Goal: Task Accomplishment & Management: Manage account settings

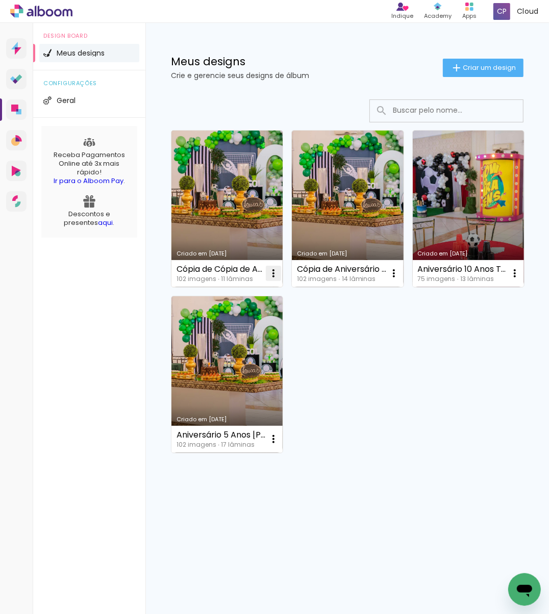
click at [274, 281] on paper-icon-button at bounding box center [273, 273] width 20 height 20
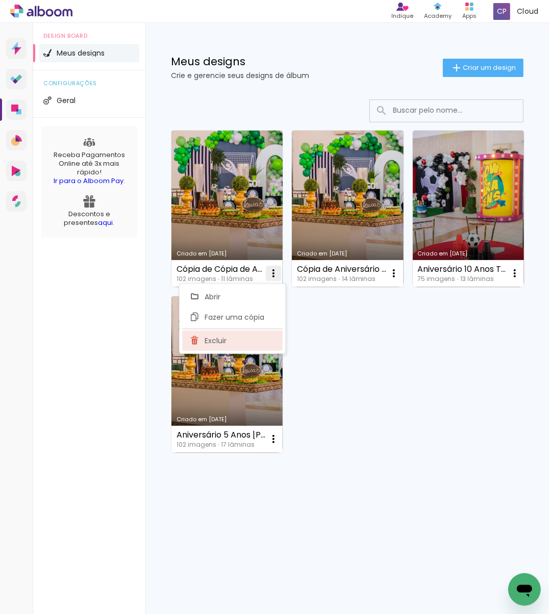
click at [241, 336] on paper-item "Excluir" at bounding box center [232, 341] width 100 height 20
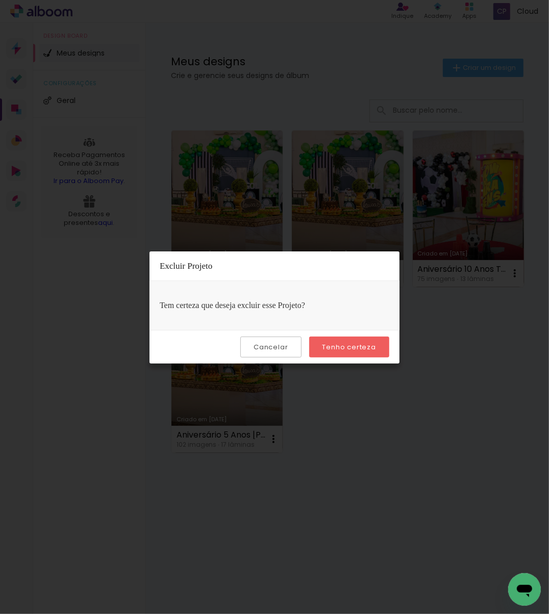
click at [335, 352] on paper-button "Tenho certeza" at bounding box center [349, 347] width 80 height 21
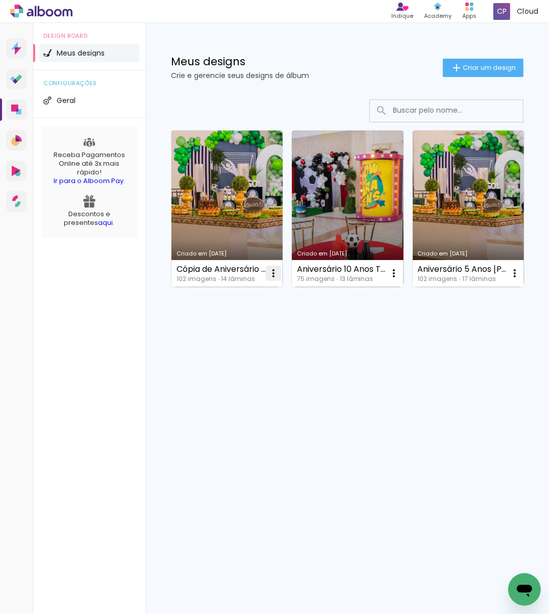
click at [269, 275] on iron-icon at bounding box center [273, 273] width 12 height 12
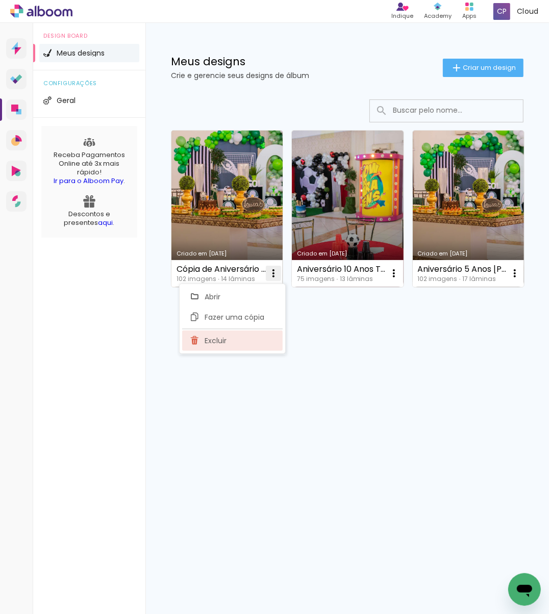
click at [246, 342] on paper-item "Excluir" at bounding box center [232, 341] width 100 height 20
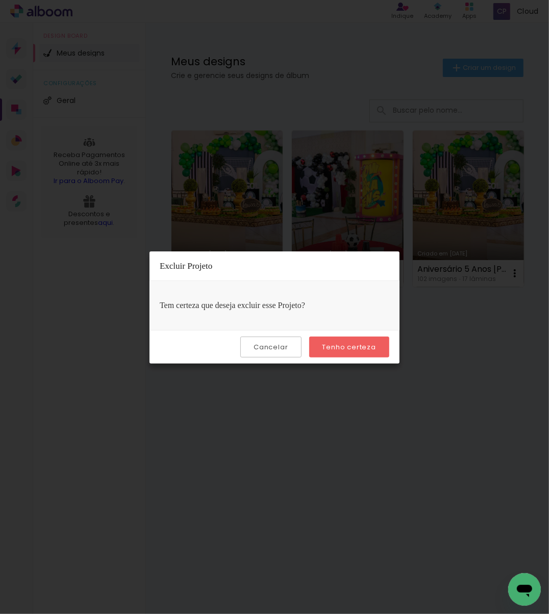
click at [320, 348] on paper-button "Tenho certeza" at bounding box center [349, 347] width 80 height 21
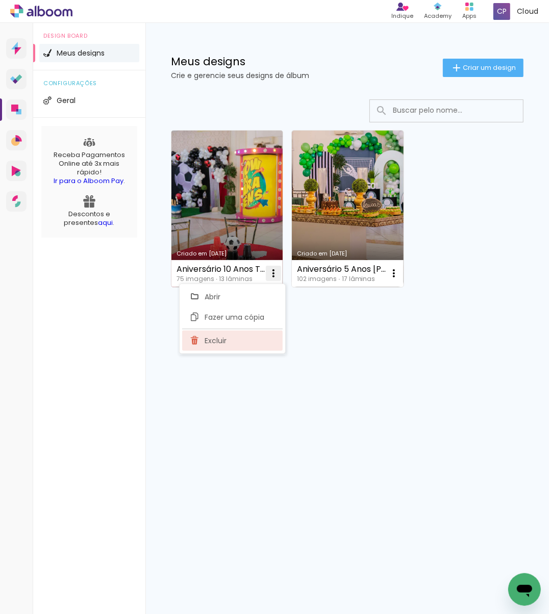
click at [257, 340] on paper-item "Excluir" at bounding box center [232, 341] width 100 height 20
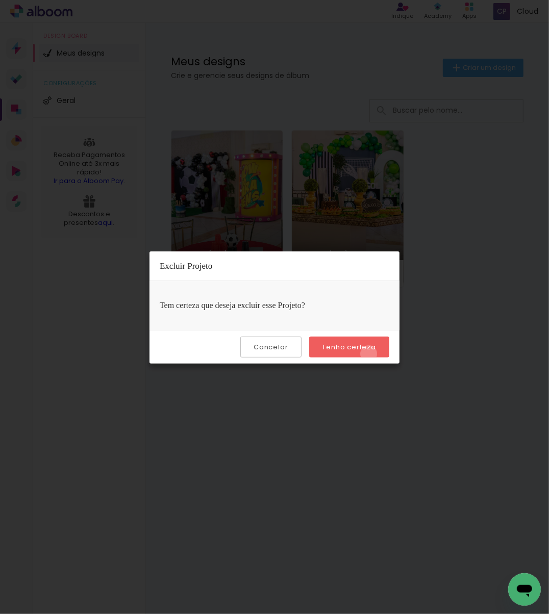
click at [370, 353] on paper-button "Tenho certeza" at bounding box center [349, 347] width 80 height 21
click at [345, 354] on paper-button "Tenho certeza" at bounding box center [349, 347] width 80 height 21
click at [0, 0] on slot "Tenho certeza" at bounding box center [0, 0] width 0 height 0
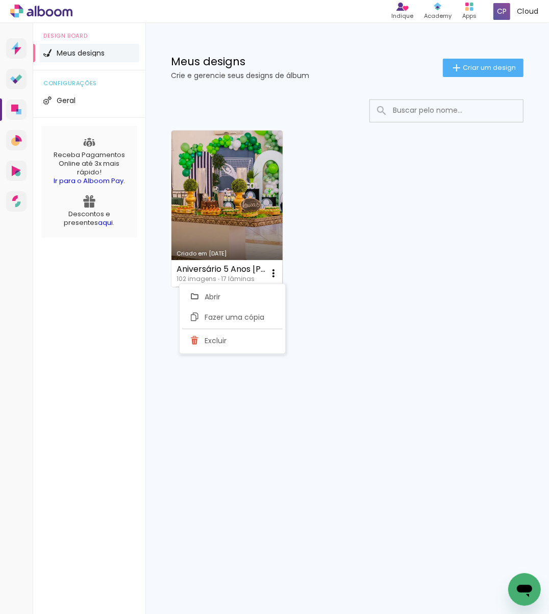
click at [345, 348] on div "Criado em [DATE] Aniversário 5 Anos [PERSON_NAME] ([DATE]) 102 imagens ∙ 17 lâ…" at bounding box center [346, 235] width 403 height 293
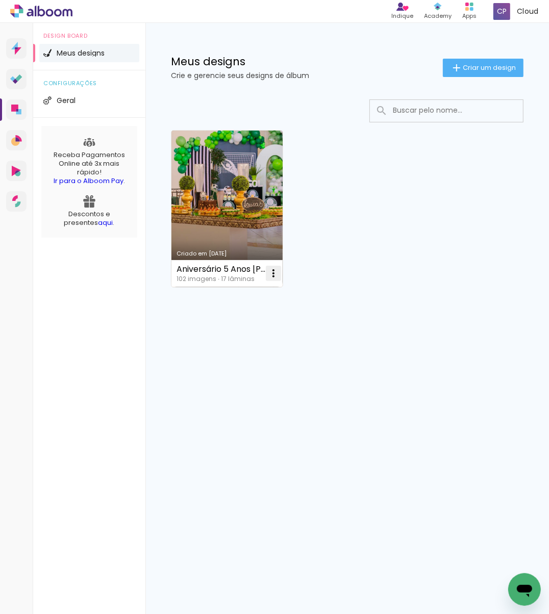
click at [276, 277] on iron-icon at bounding box center [273, 273] width 12 height 12
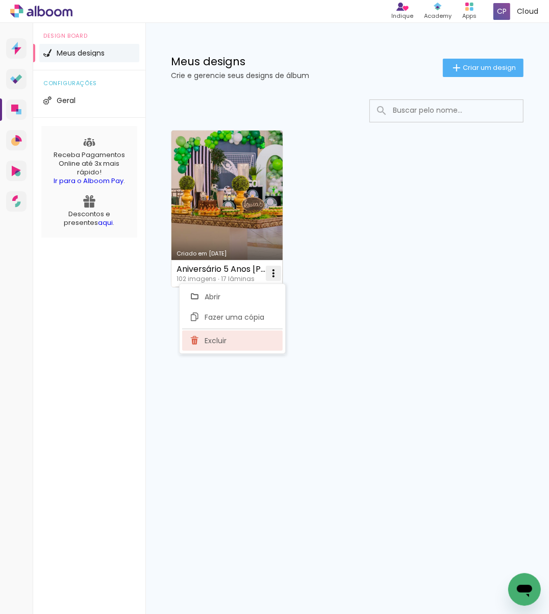
click at [234, 339] on paper-item "Excluir" at bounding box center [232, 341] width 100 height 20
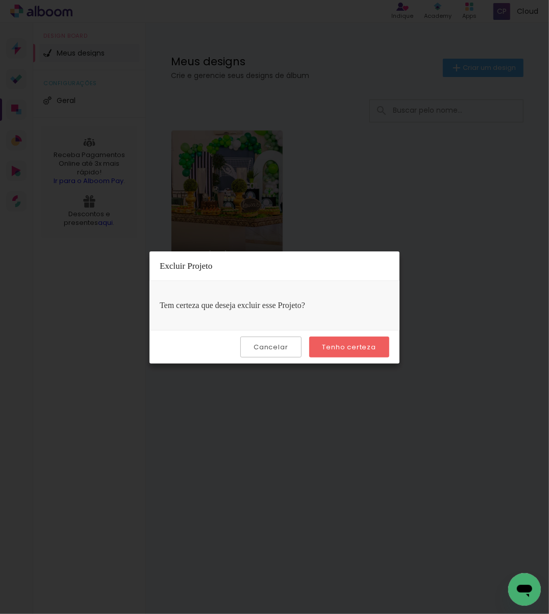
click at [341, 353] on paper-button "Tenho certeza" at bounding box center [349, 347] width 80 height 21
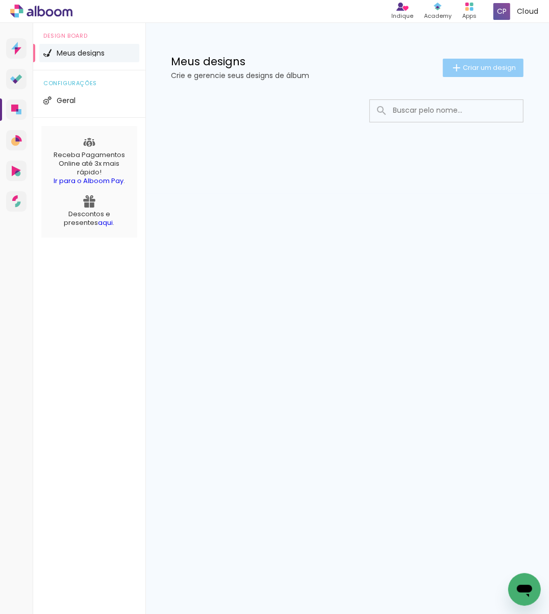
click at [467, 64] on span "Criar um design" at bounding box center [489, 67] width 53 height 7
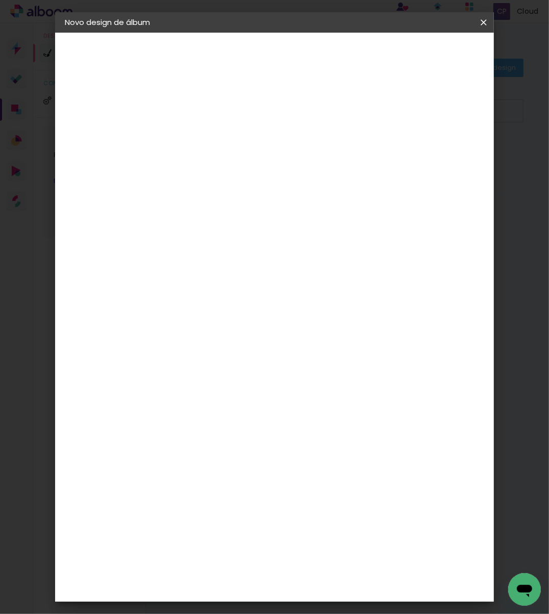
click at [232, 137] on input at bounding box center [232, 137] width 0 height 16
